Goal: Task Accomplishment & Management: Complete application form

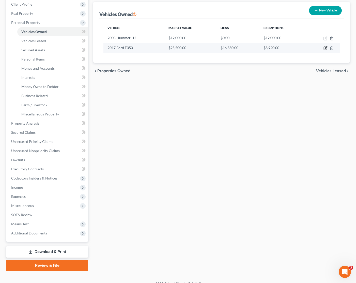
click at [324, 47] on icon "button" at bounding box center [325, 48] width 3 height 3
select select "0"
select select "9"
select select "2"
select select "0"
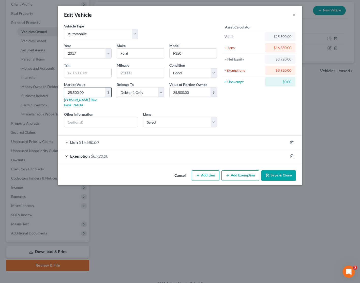
click at [69, 92] on input "25,500.00" at bounding box center [84, 92] width 41 height 10
drag, startPoint x: 69, startPoint y: 92, endPoint x: 92, endPoint y: 90, distance: 23.4
click at [92, 90] on input "25,500.00" at bounding box center [84, 92] width 41 height 10
type input "2"
type input "2.00"
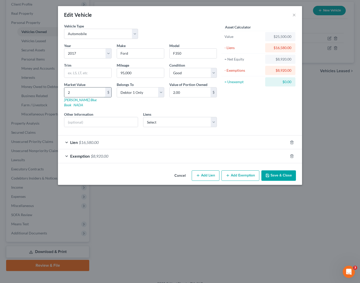
type input "24"
type input "24.00"
type input "244"
type input "244.00"
type input "2443"
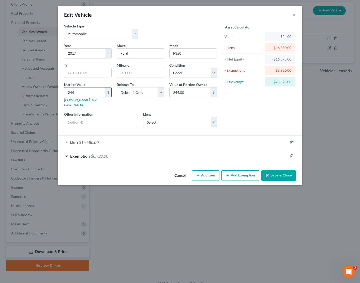
type input "2,443.00"
type input "2,4433"
type input "24,433.00"
type input "24,433"
click at [274, 111] on div "Asset Calculator Value $24,433.00 - Liens $16,580.00 = Net Equity -$16,336.00 -…" at bounding box center [258, 77] width 79 height 108
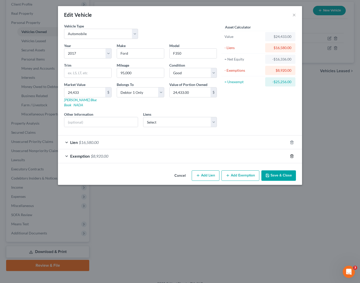
click at [291, 156] on line "button" at bounding box center [291, 156] width 0 height 1
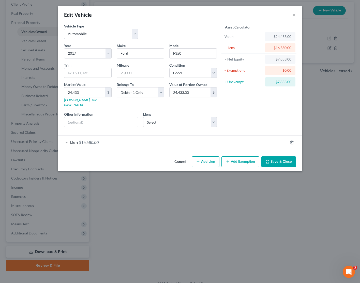
click at [181, 157] on button "Cancel" at bounding box center [179, 162] width 19 height 10
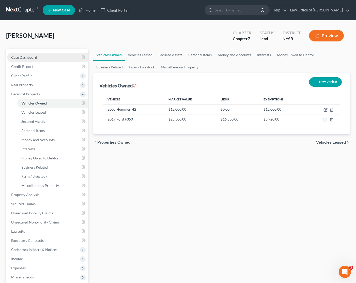
click at [21, 59] on span "Case Dashboard" at bounding box center [24, 57] width 26 height 4
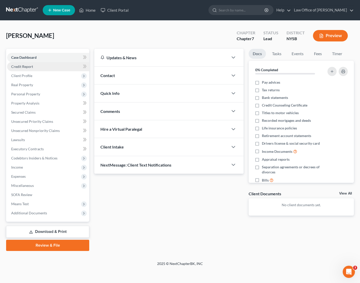
click at [21, 65] on span "Credit Report" at bounding box center [22, 66] width 22 height 4
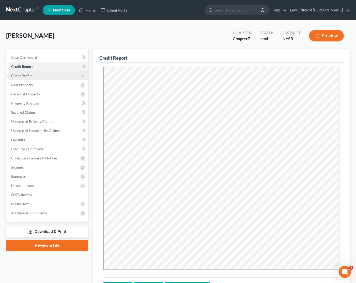
click at [22, 76] on span "Client Profile" at bounding box center [21, 75] width 21 height 4
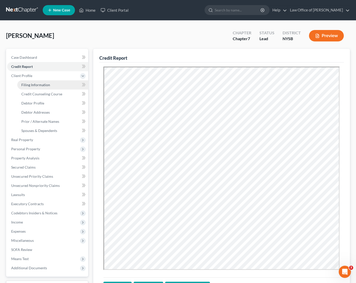
click at [27, 84] on span "Filing Information" at bounding box center [35, 85] width 29 height 4
select select "1"
select select "0"
select select "55"
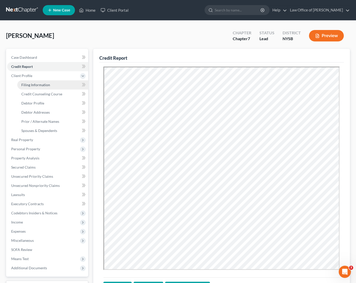
select select "0"
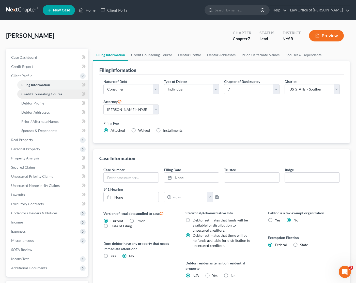
click at [43, 95] on span "Credit Counseling Course" at bounding box center [41, 94] width 41 height 4
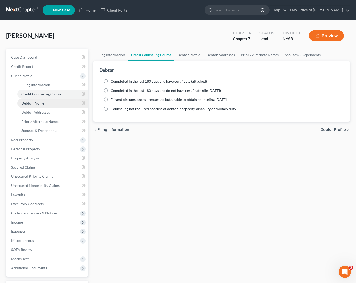
click at [36, 103] on span "Debtor Profile" at bounding box center [32, 103] width 23 height 4
select select "1"
select select "5"
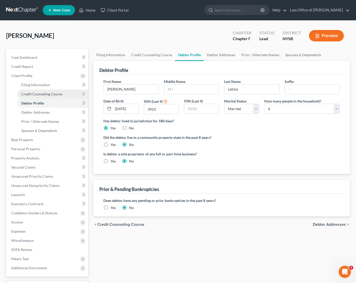
click at [41, 97] on link "Credit Counseling Course" at bounding box center [52, 93] width 71 height 9
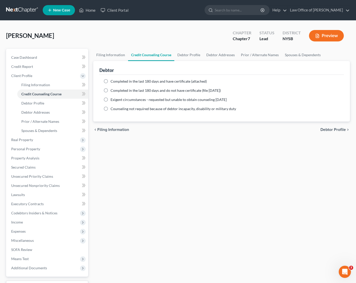
click at [159, 169] on div "Filing Information Credit Counseling Course Debtor Profile Debtor Addresses Pri…" at bounding box center [222, 177] width 262 height 257
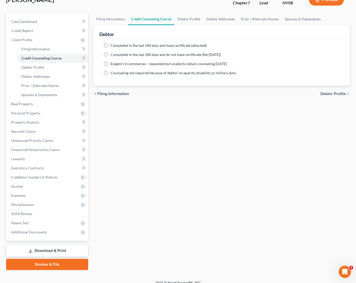
scroll to position [42, 0]
